Goal: Check status: Check status

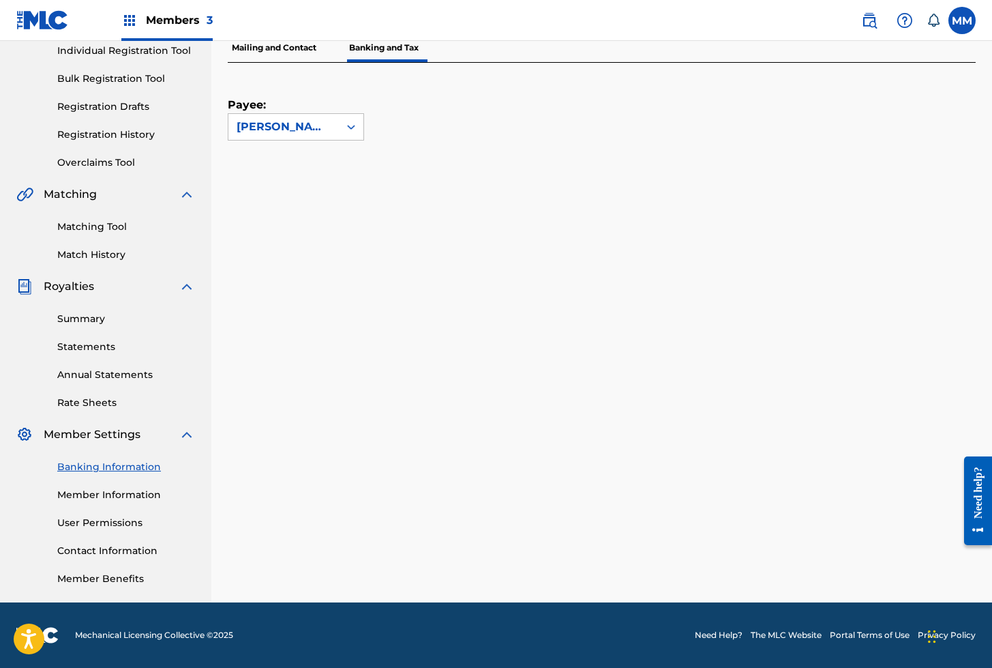
click at [34, 17] on img at bounding box center [42, 20] width 53 height 20
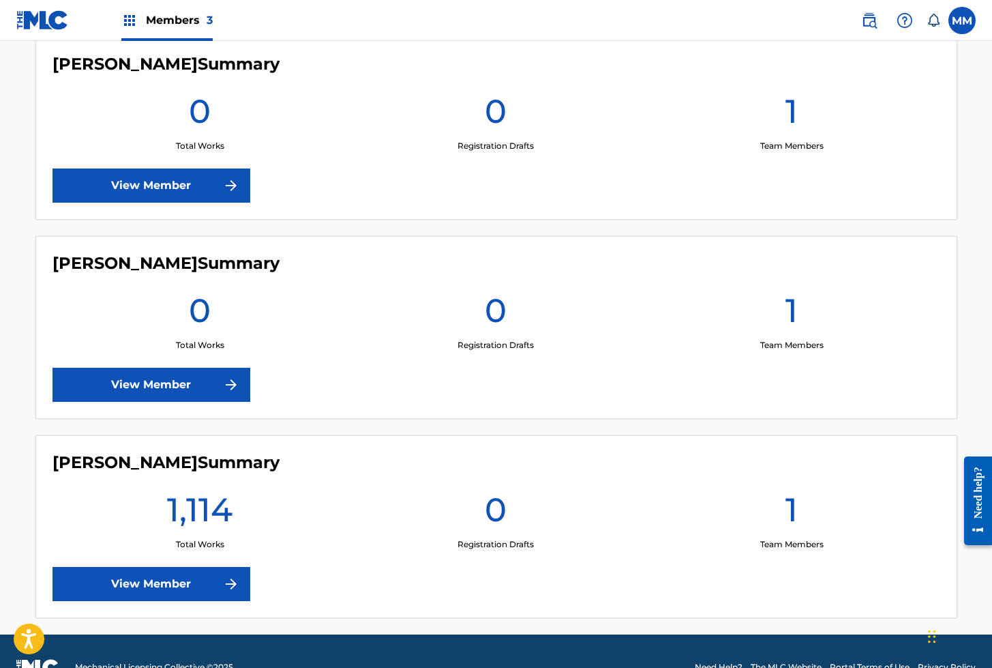
scroll to position [429, 0]
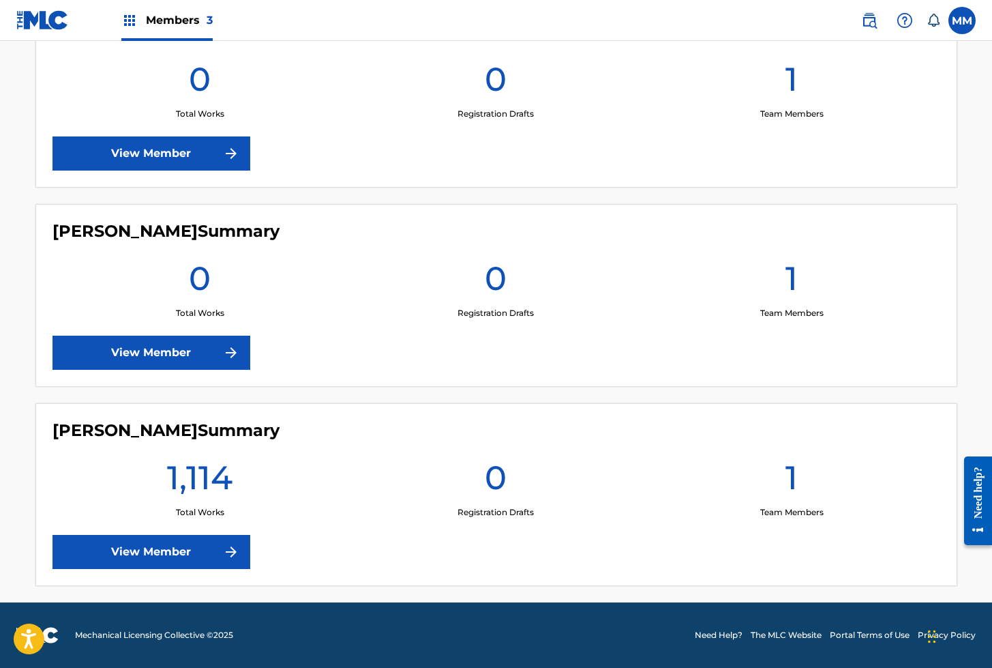
click at [175, 558] on link "View Member" at bounding box center [152, 552] width 198 height 34
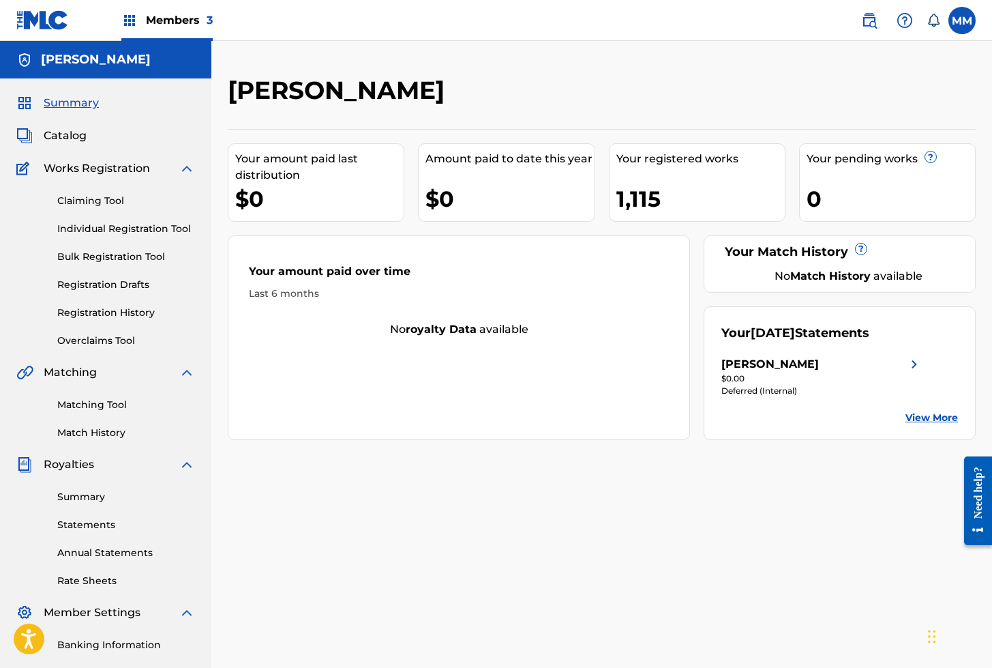
scroll to position [18, 0]
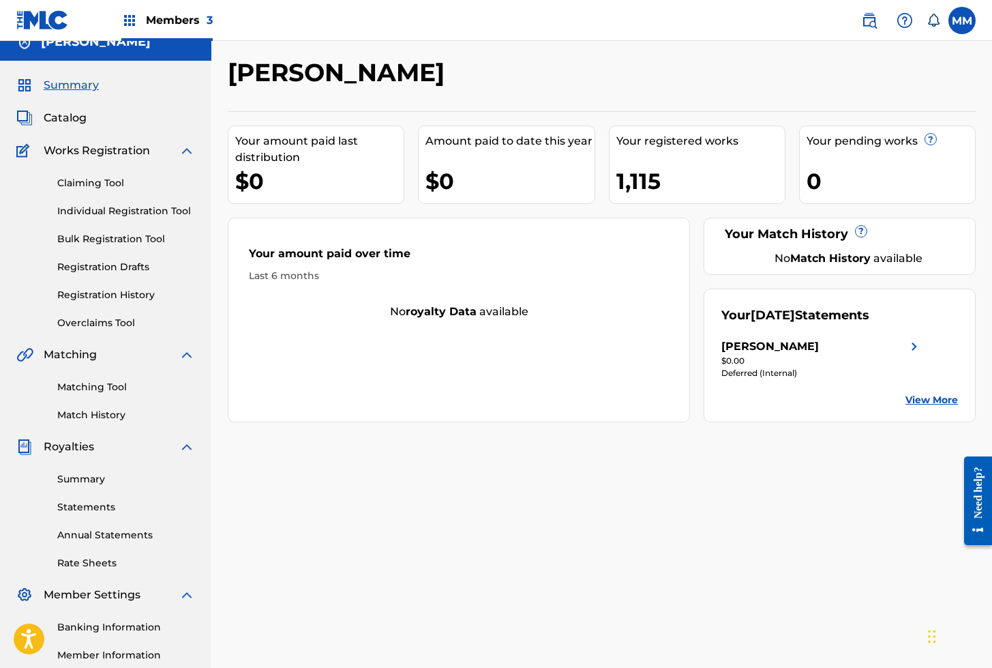
click at [106, 297] on link "Registration History" at bounding box center [126, 295] width 138 height 14
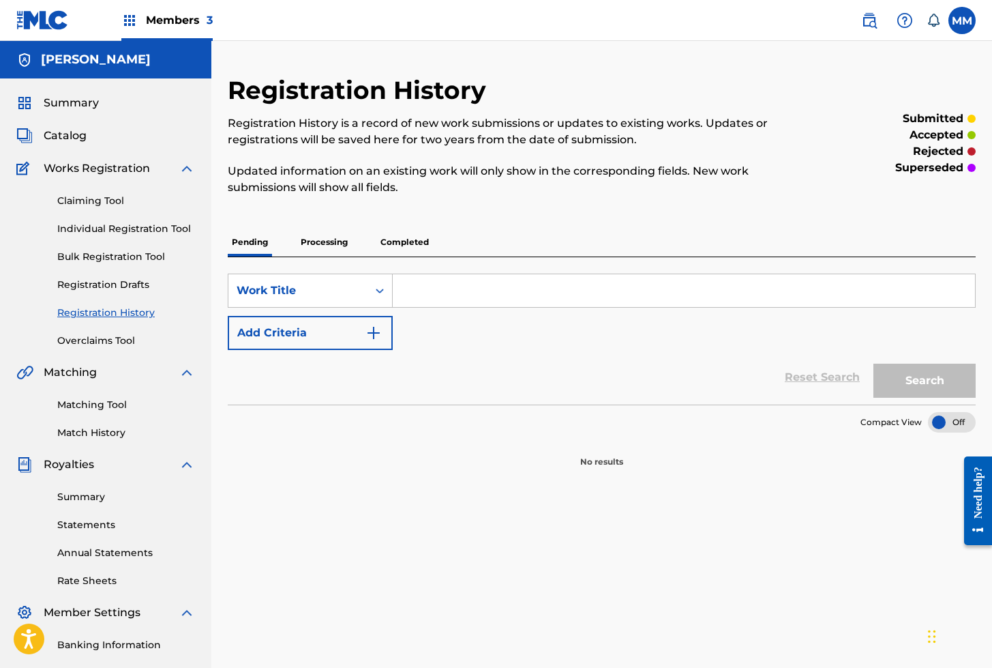
click at [317, 239] on p "Processing" at bounding box center [324, 242] width 55 height 29
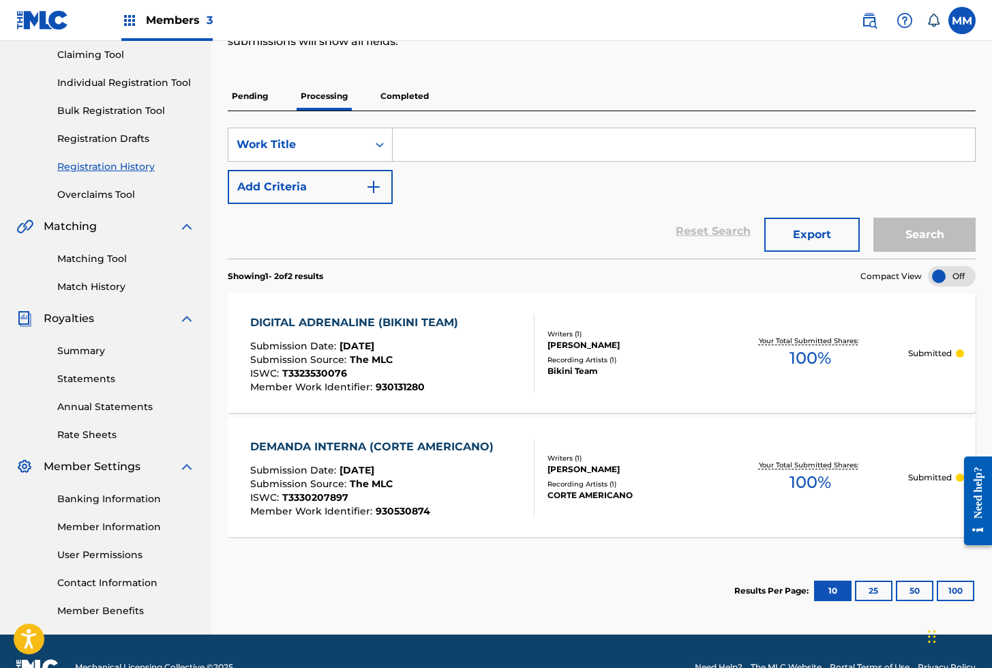
scroll to position [178, 0]
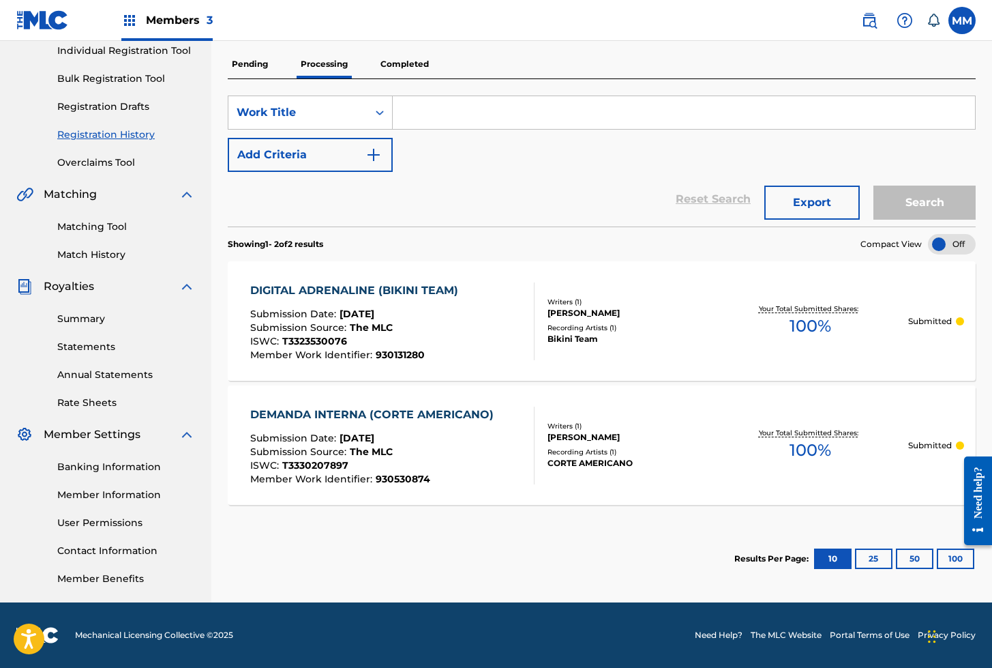
click at [402, 65] on p "Completed" at bounding box center [404, 64] width 57 height 29
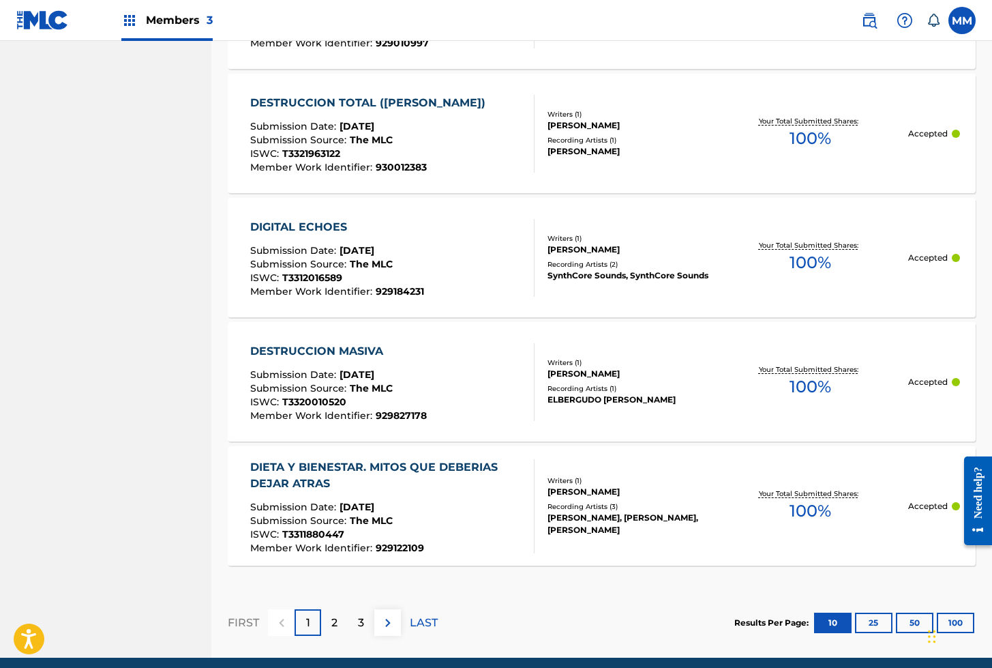
scroll to position [1221, 0]
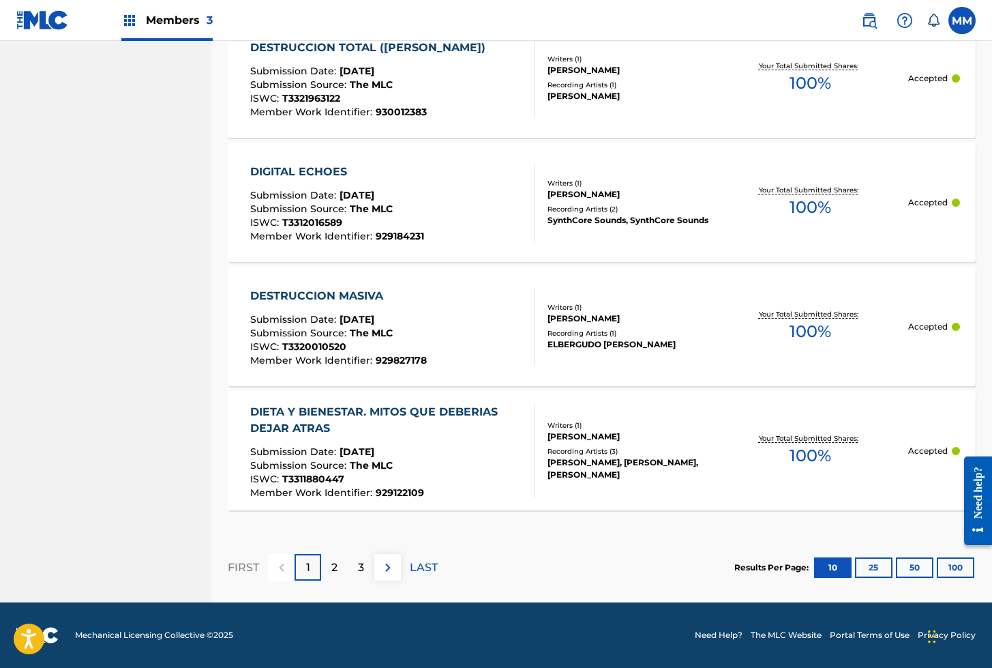
click at [942, 566] on button "100" at bounding box center [956, 567] width 38 height 20
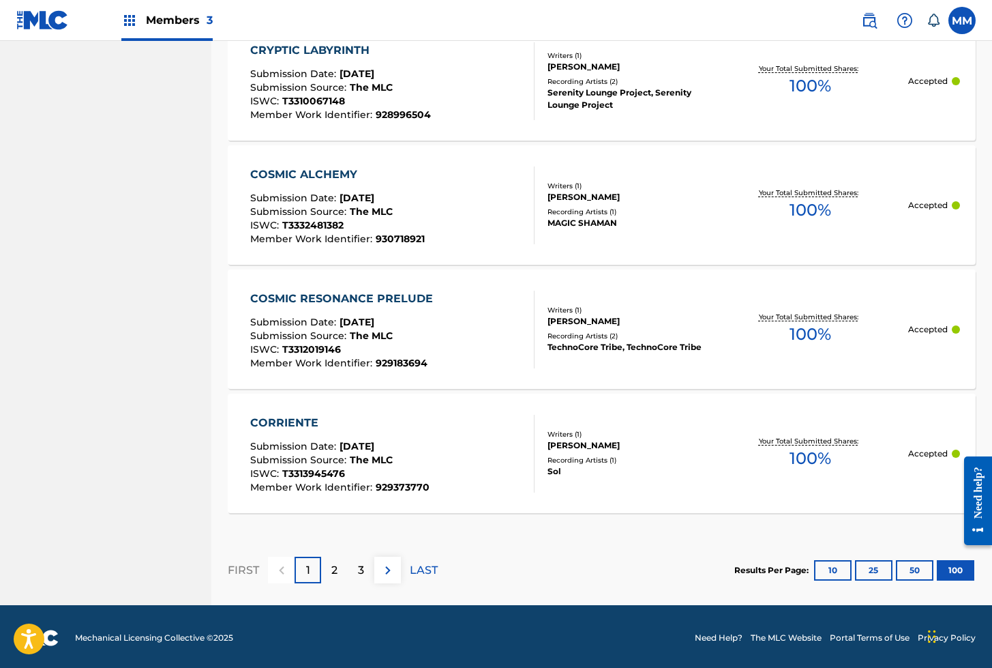
scroll to position [12389, 0]
